Goal: Information Seeking & Learning: Learn about a topic

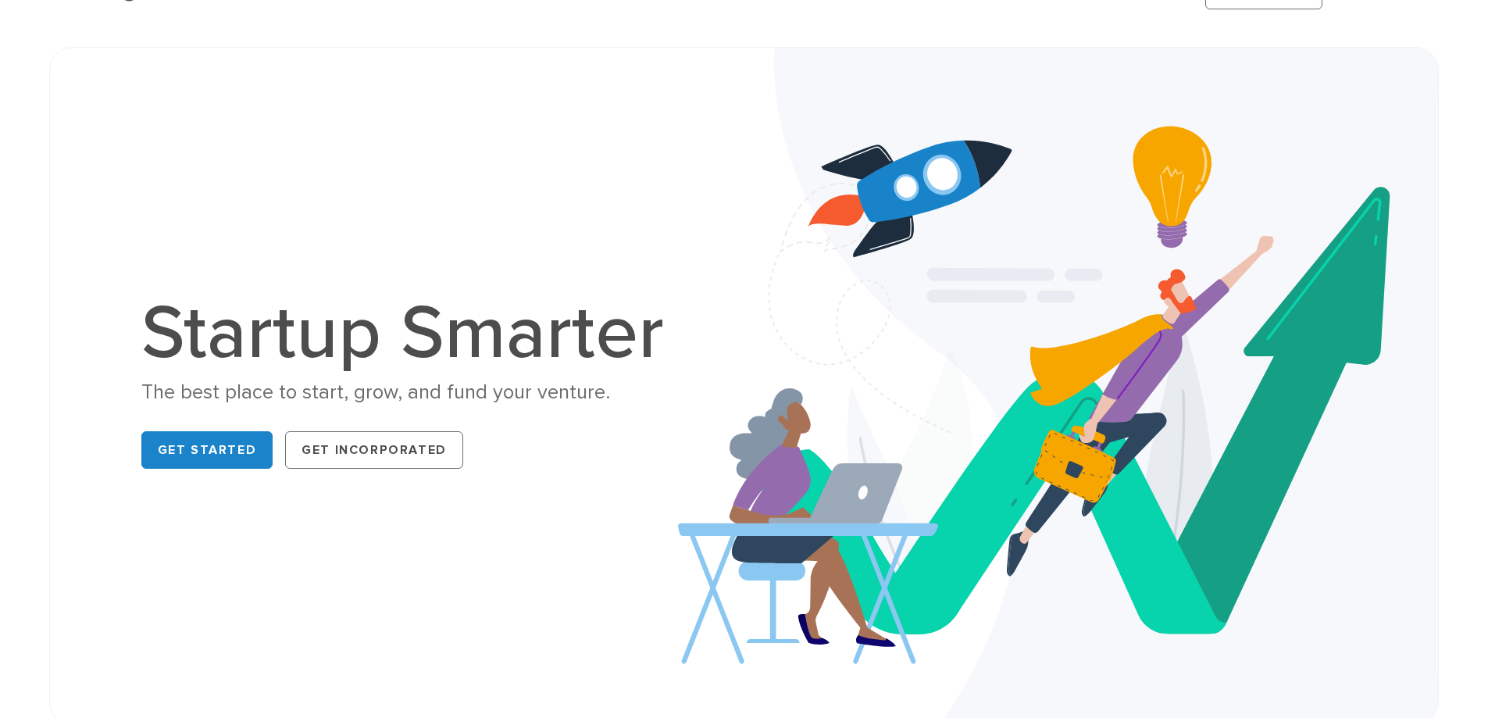
scroll to position [156, 0]
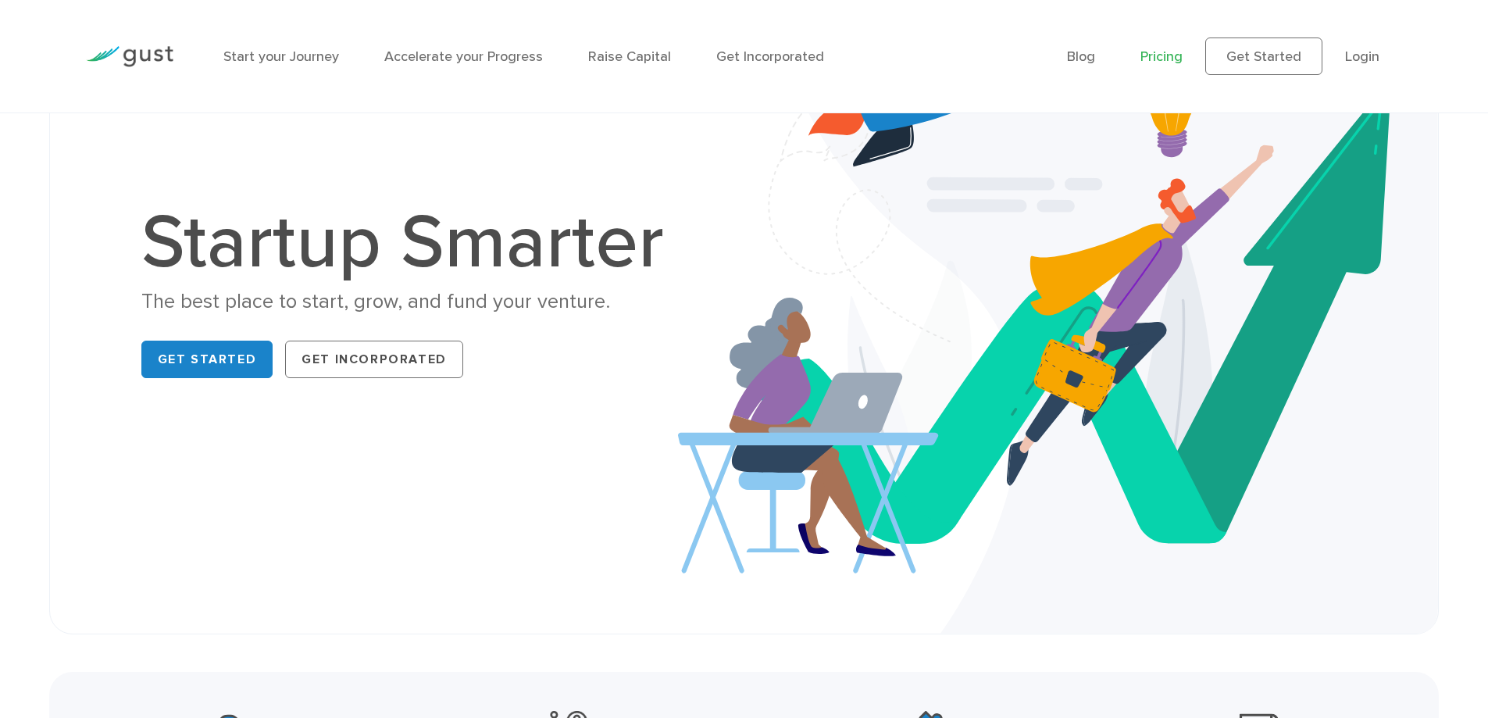
click at [1163, 60] on link "Pricing" at bounding box center [1161, 56] width 42 height 16
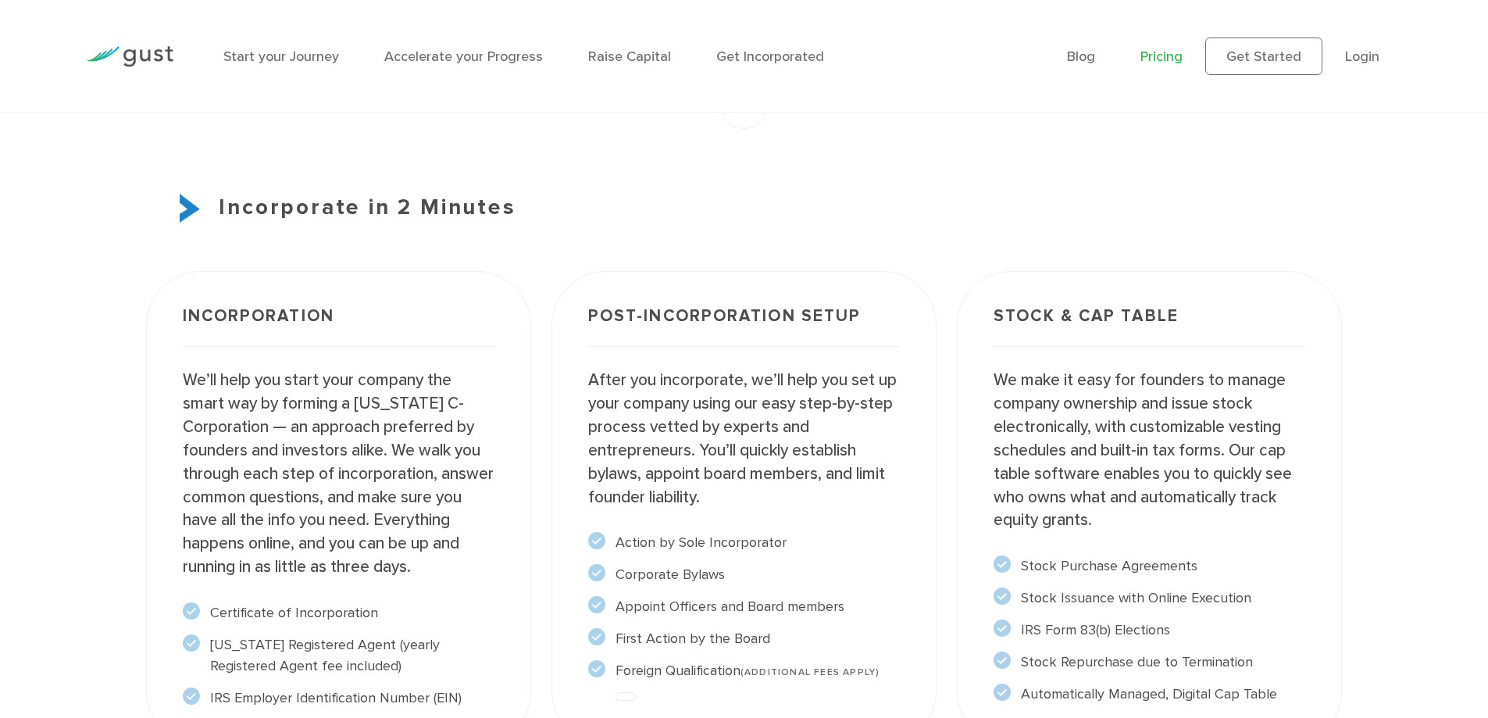
scroll to position [1171, 0]
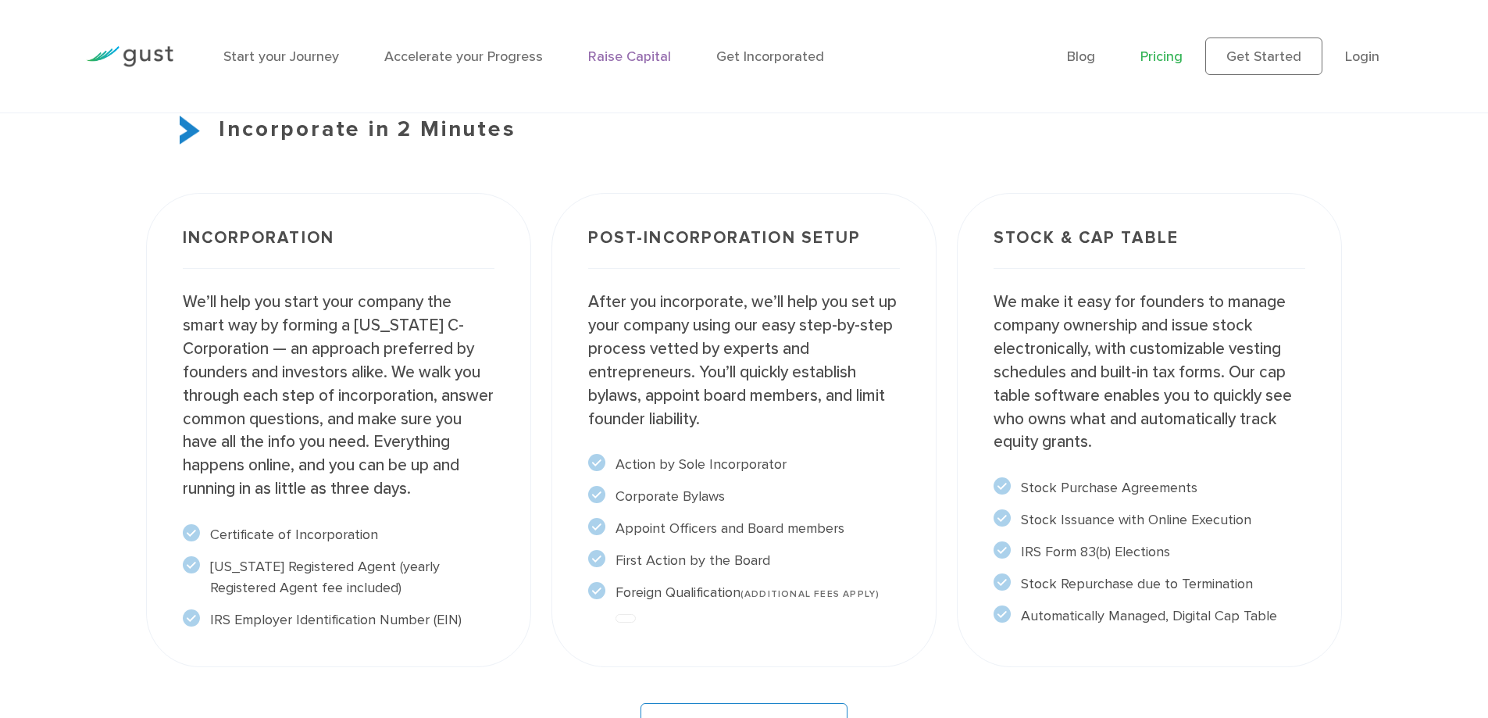
click at [633, 61] on link "Raise Capital" at bounding box center [629, 56] width 83 height 16
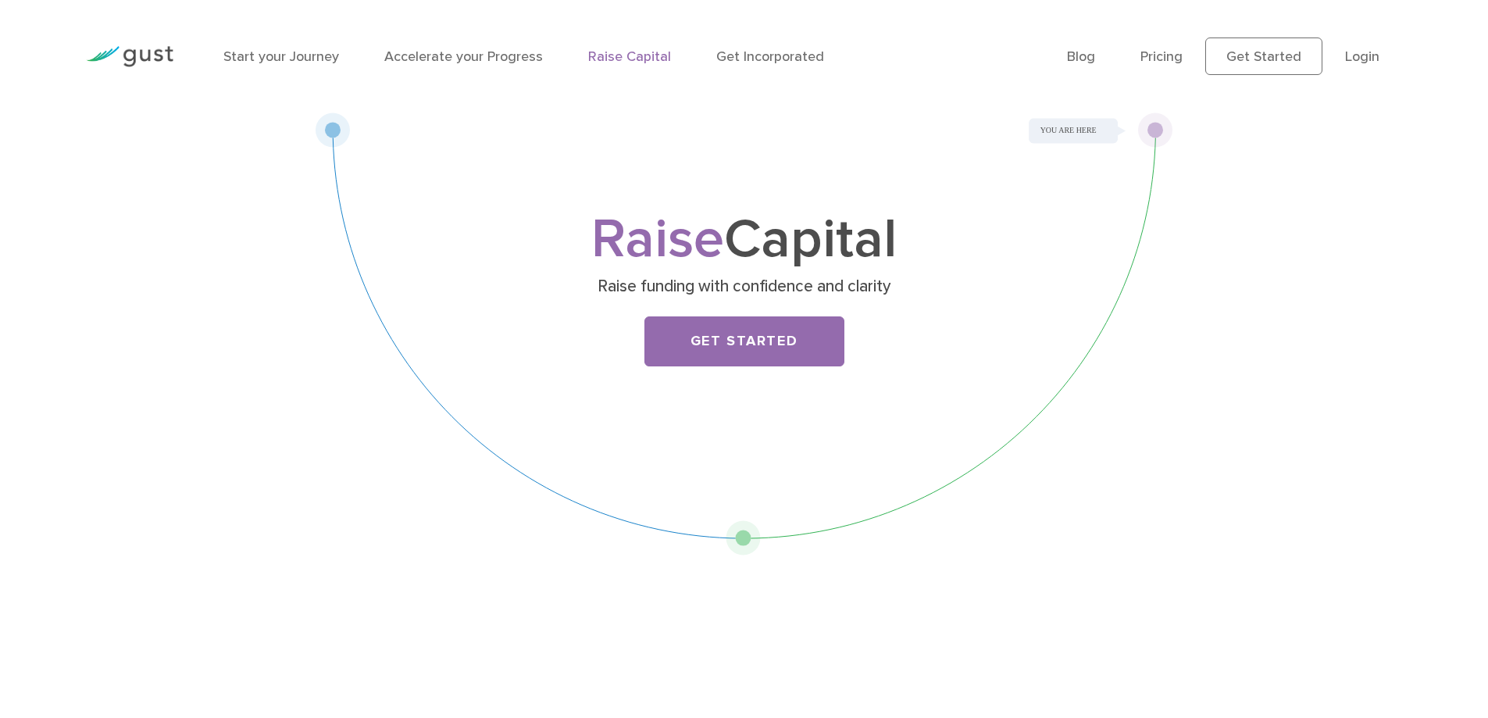
click at [1156, 127] on div "Raise Capital Raise funding with confidence and clarity Get Started" at bounding box center [743, 333] width 857 height 443
click at [1066, 129] on div "Raise Capital Raise funding with confidence and clarity Get Started" at bounding box center [743, 333] width 857 height 443
click at [737, 59] on link "Get Incorporated" at bounding box center [770, 56] width 108 height 16
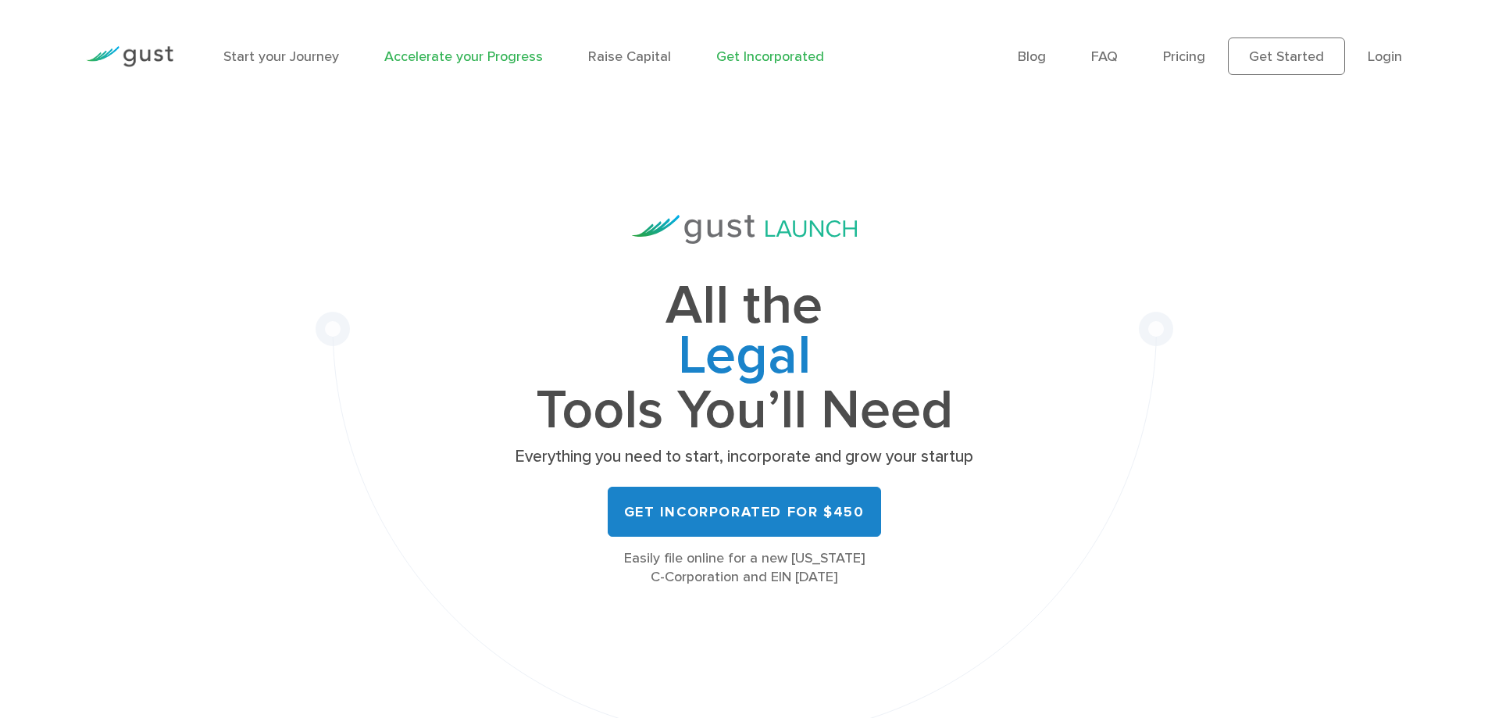
click at [422, 60] on link "Accelerate your Progress" at bounding box center [463, 56] width 159 height 16
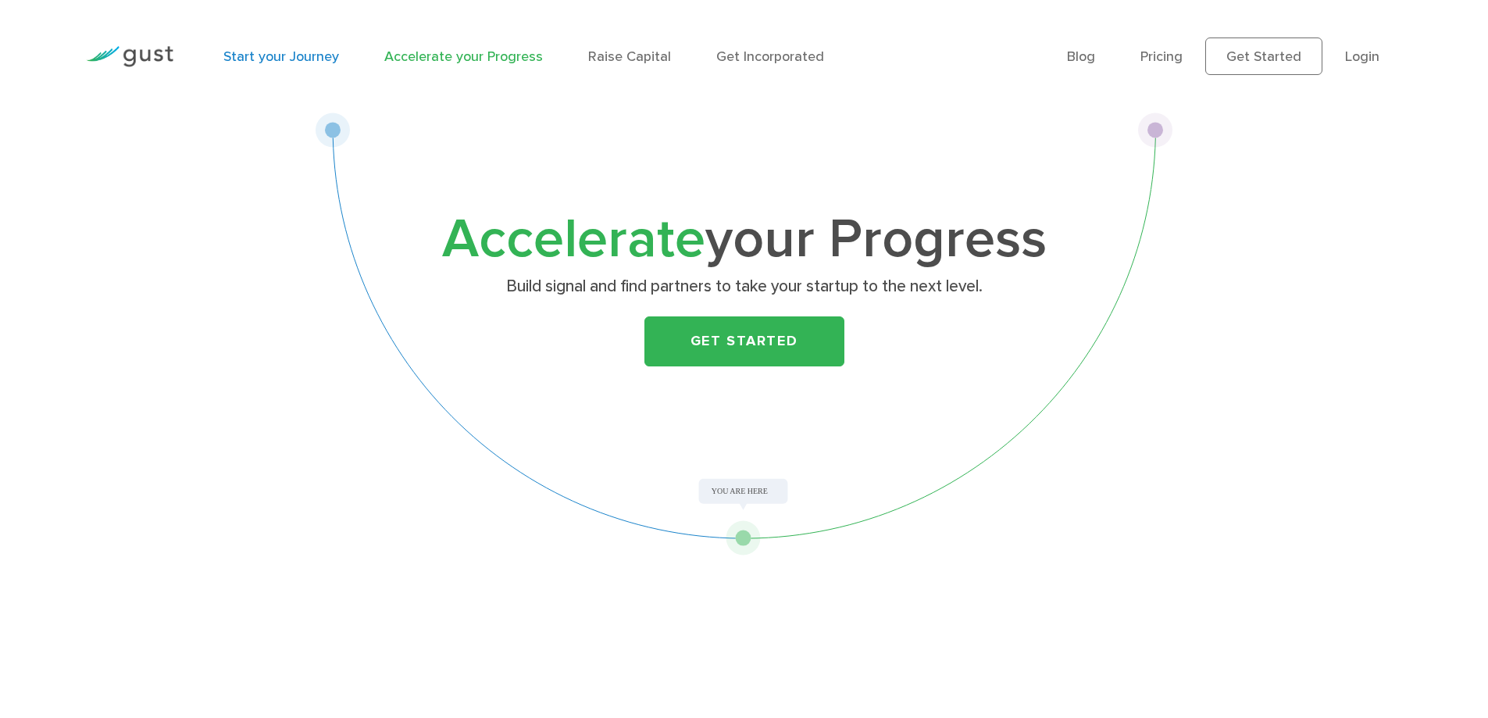
click at [263, 53] on link "Start your Journey" at bounding box center [281, 56] width 116 height 16
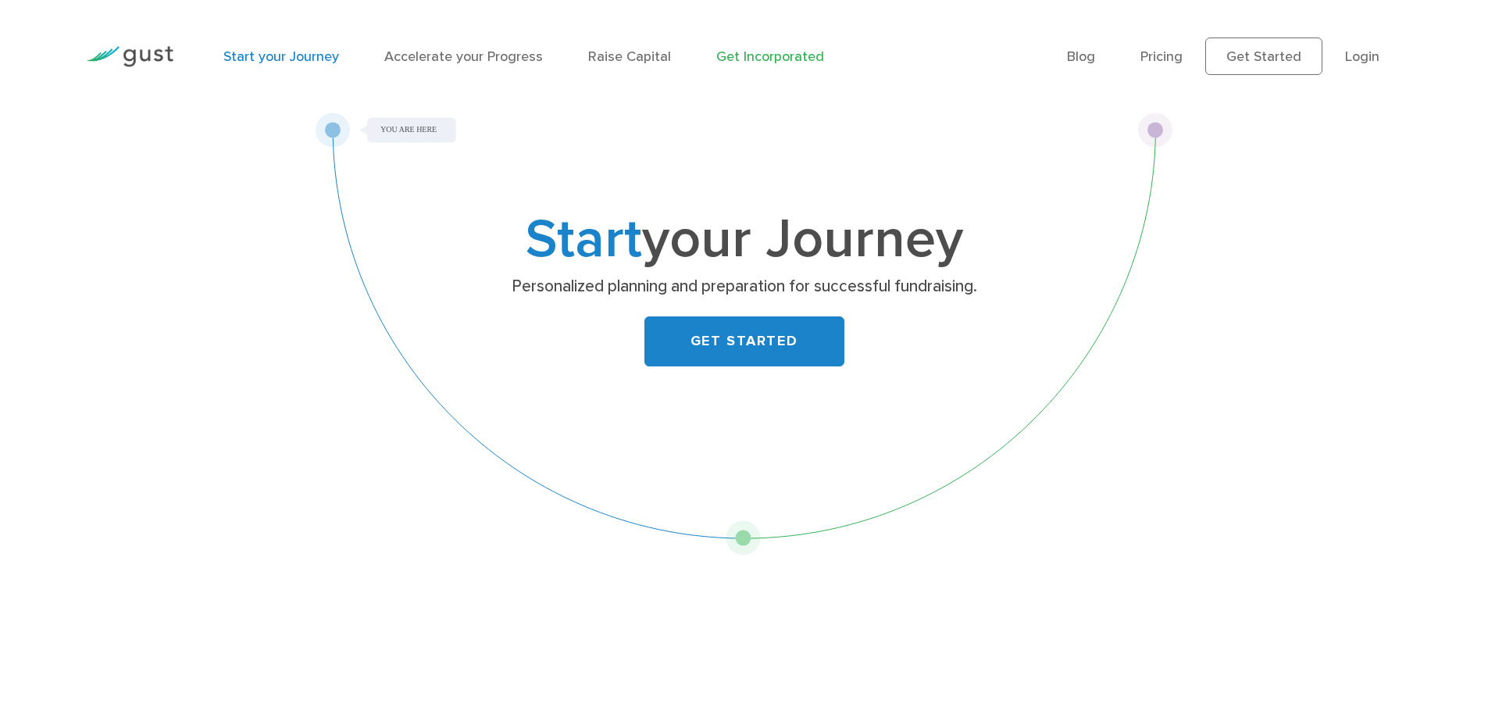
click at [757, 56] on link "Get Incorporated" at bounding box center [770, 56] width 108 height 16
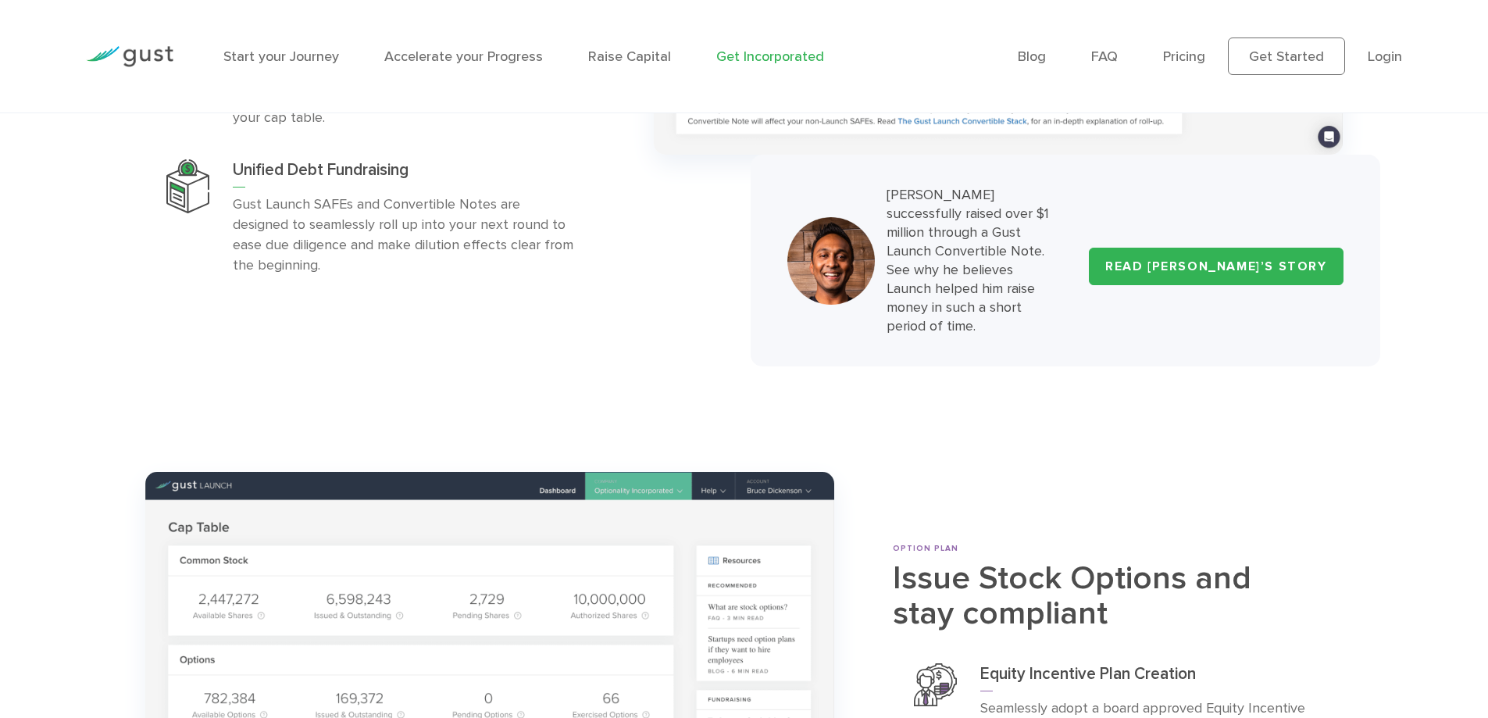
scroll to position [5232, 0]
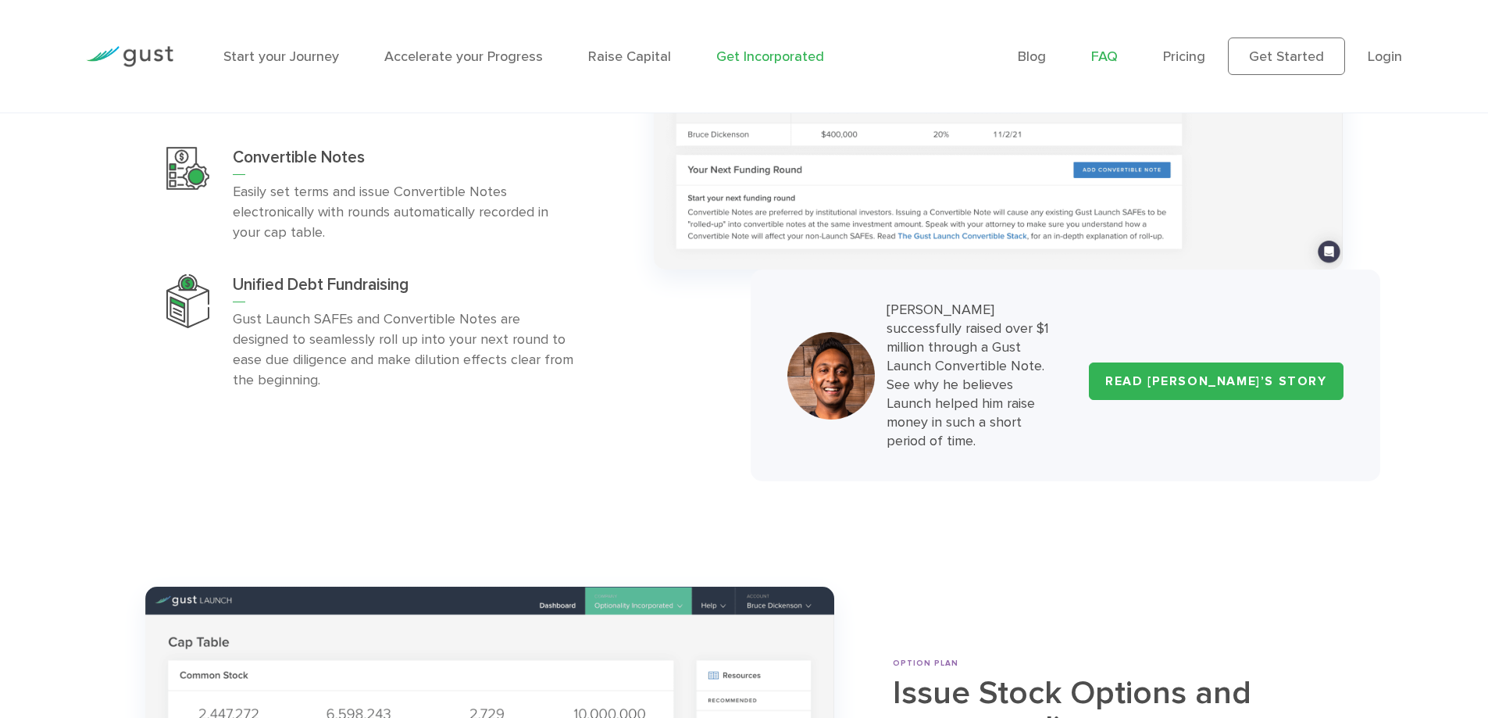
click at [1109, 60] on link "FAQ" at bounding box center [1104, 56] width 27 height 16
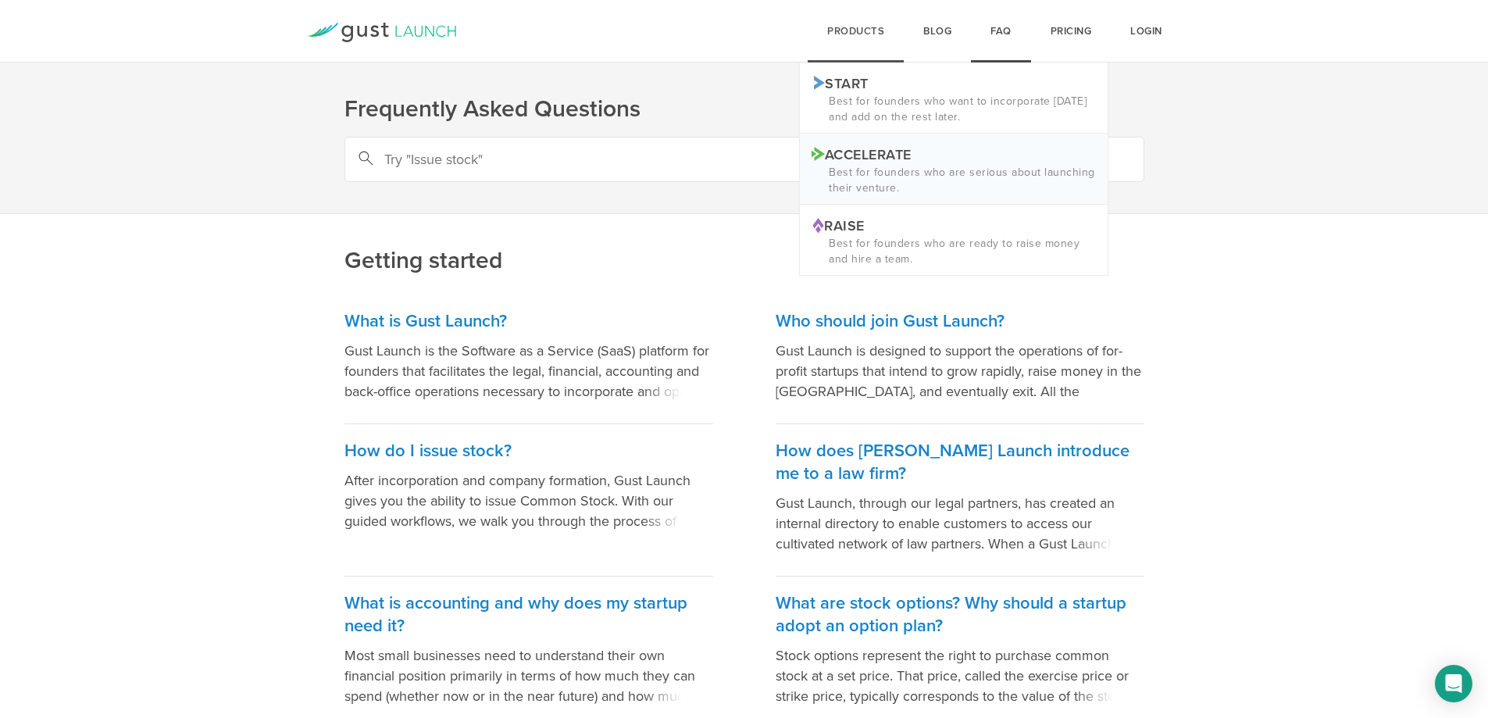
click at [850, 152] on p "Accelerate Logo ACCELERATE" at bounding box center [953, 153] width 284 height 16
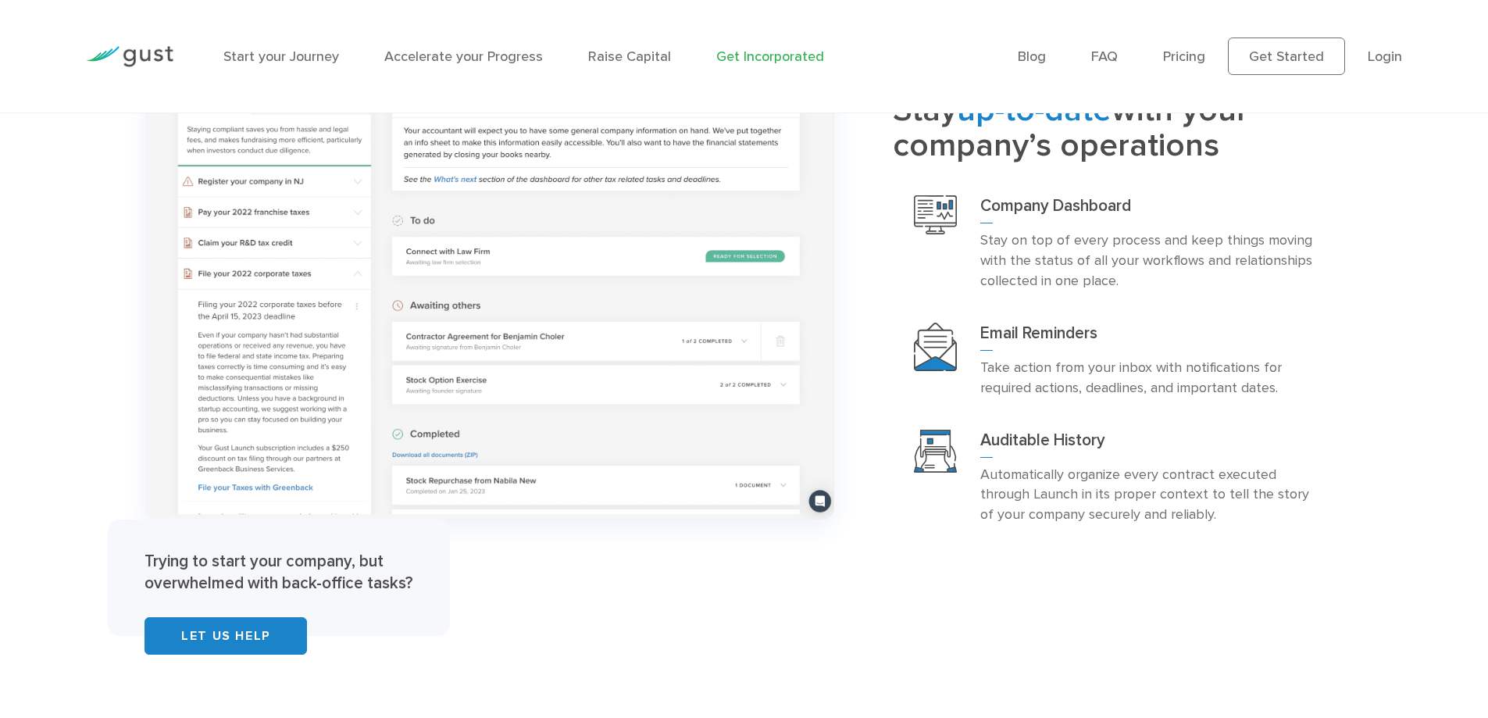
scroll to position [3046, 0]
